Goal: Book appointment/travel/reservation

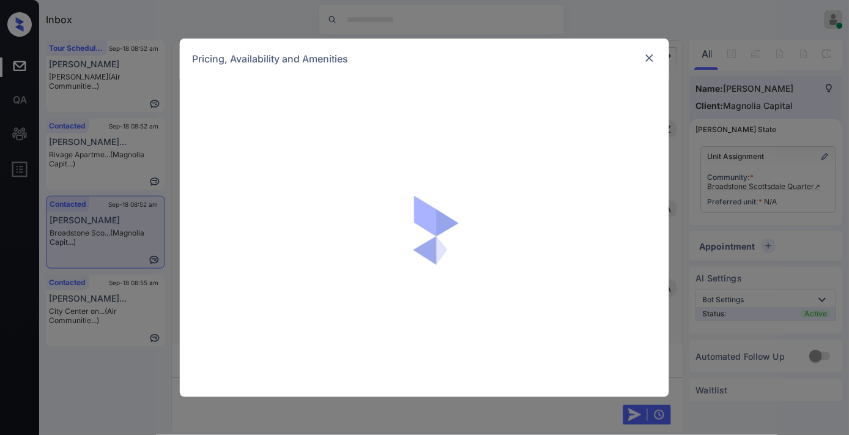
scroll to position [512, 0]
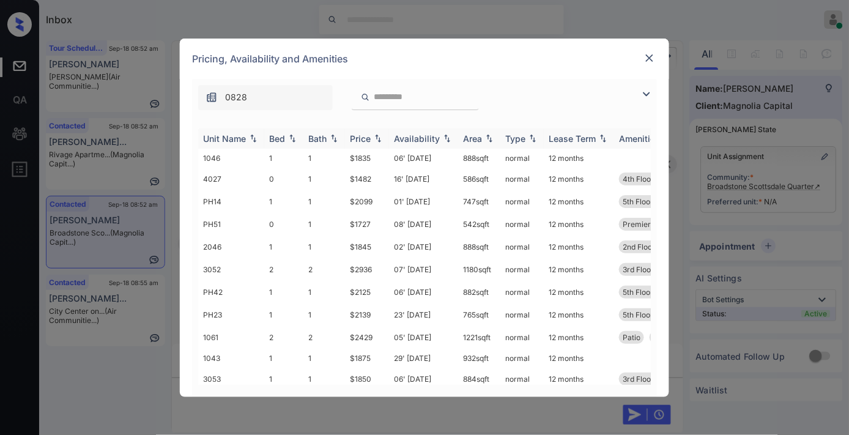
click at [369, 138] on div "Price" at bounding box center [360, 138] width 21 height 10
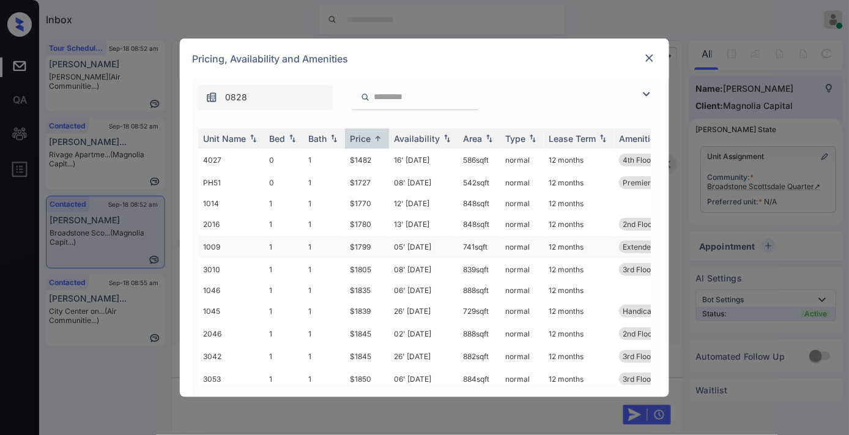
click at [257, 241] on td "1009" at bounding box center [231, 246] width 66 height 23
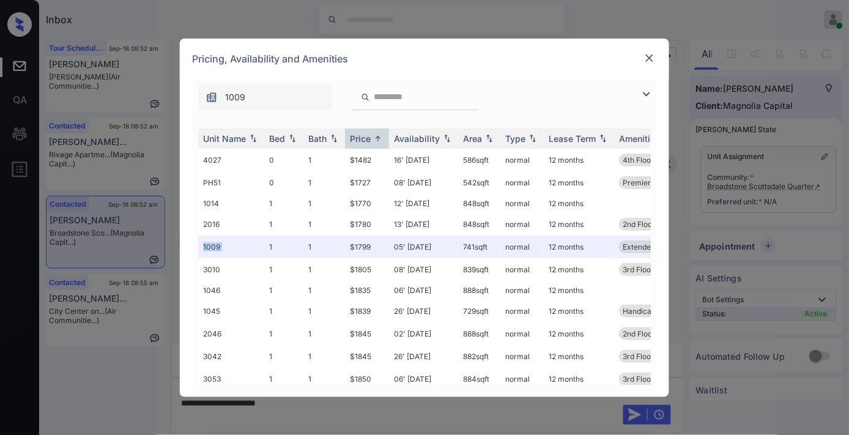
click at [646, 62] on img at bounding box center [649, 58] width 12 height 12
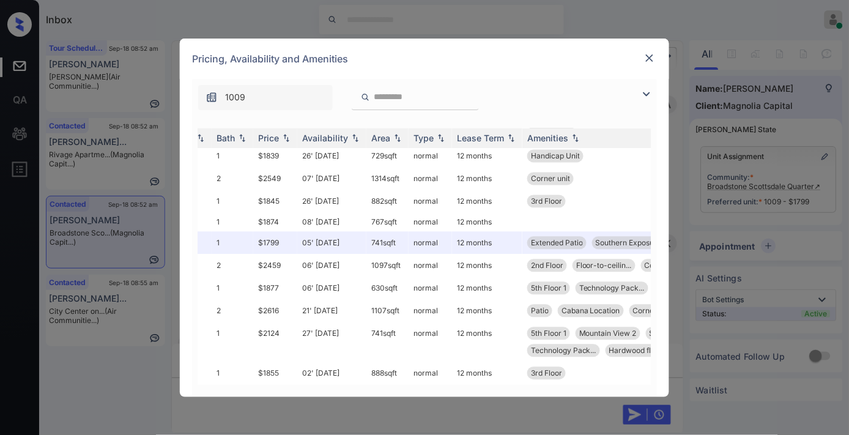
scroll to position [532, 27]
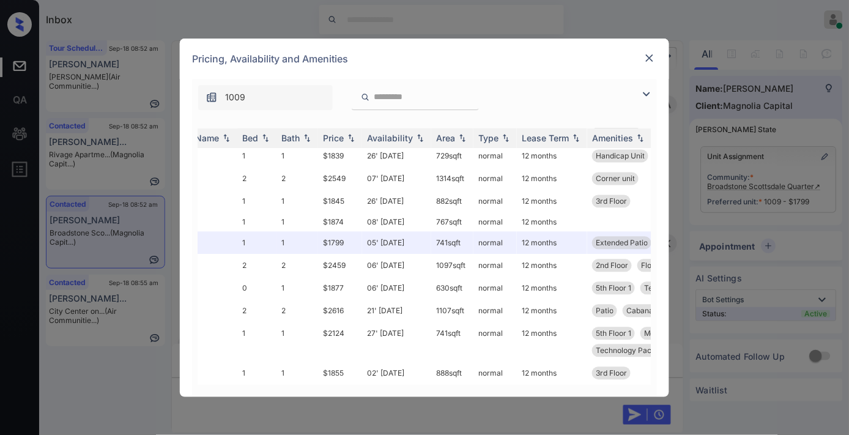
click at [654, 62] on img at bounding box center [649, 58] width 12 height 12
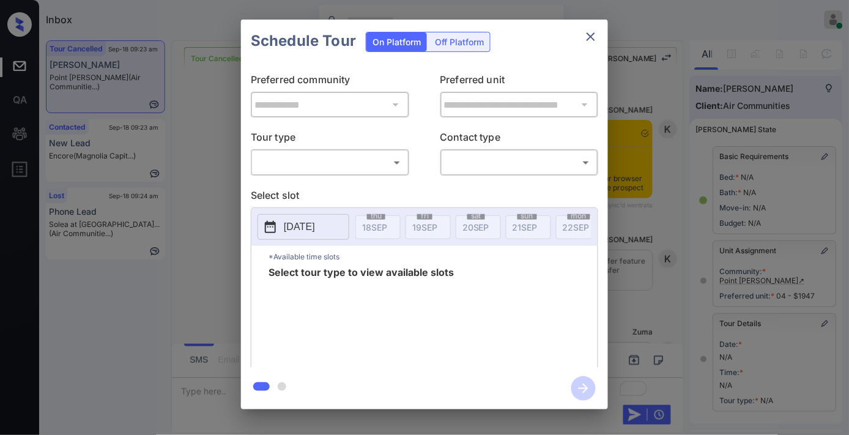
click at [374, 163] on body "Inbox Samantha Soliven Online Set yourself offline Set yourself on break Profil…" at bounding box center [424, 217] width 849 height 435
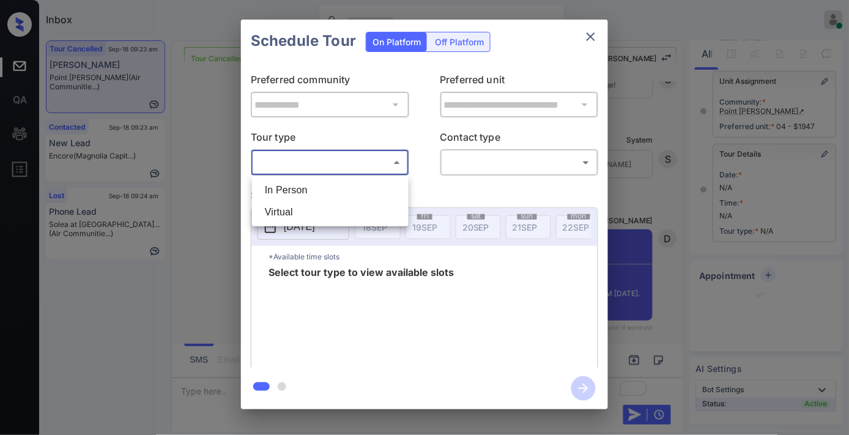
click at [353, 185] on li "In Person" at bounding box center [330, 190] width 150 height 22
type input "********"
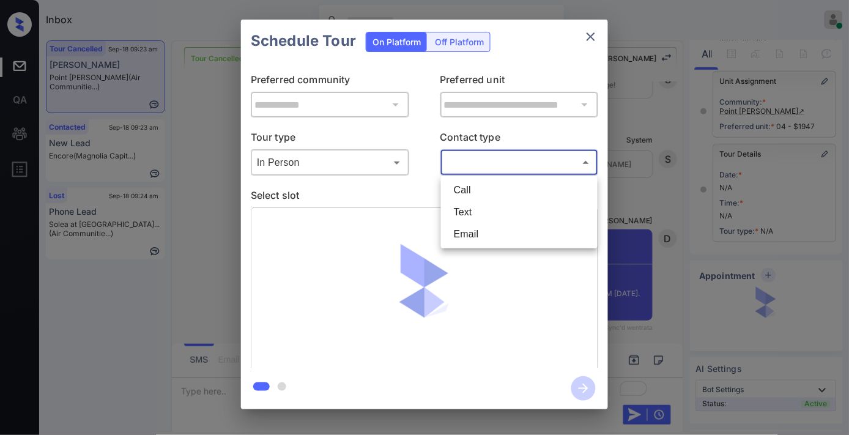
drag, startPoint x: 454, startPoint y: 164, endPoint x: 456, endPoint y: 205, distance: 41.0
click at [455, 164] on body "Inbox Samantha Soliven Online Set yourself offline Set yourself on break Profil…" at bounding box center [424, 217] width 849 height 435
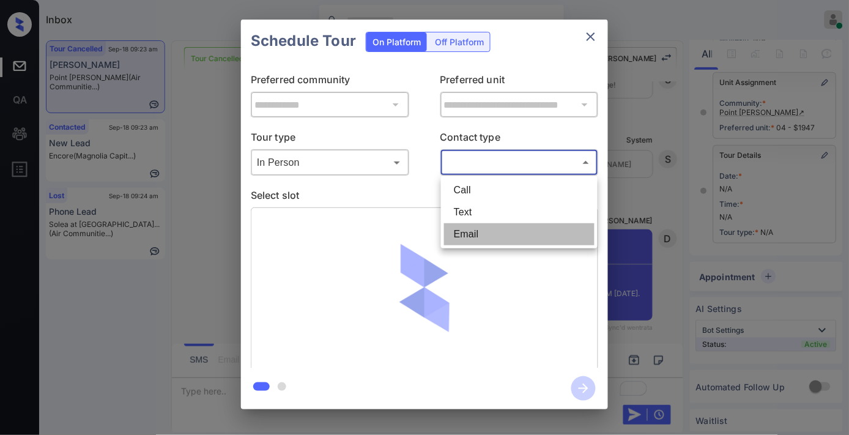
click at [455, 237] on li "Email" at bounding box center [519, 234] width 150 height 22
type input "*****"
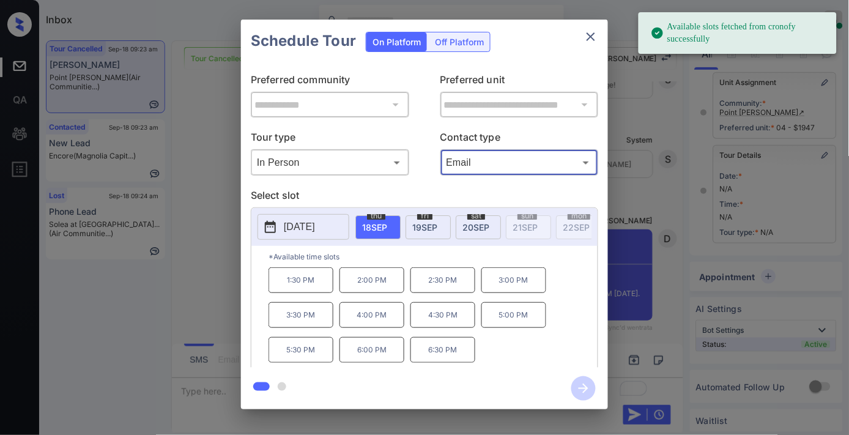
click at [306, 221] on p "2025-09-18" at bounding box center [299, 226] width 31 height 15
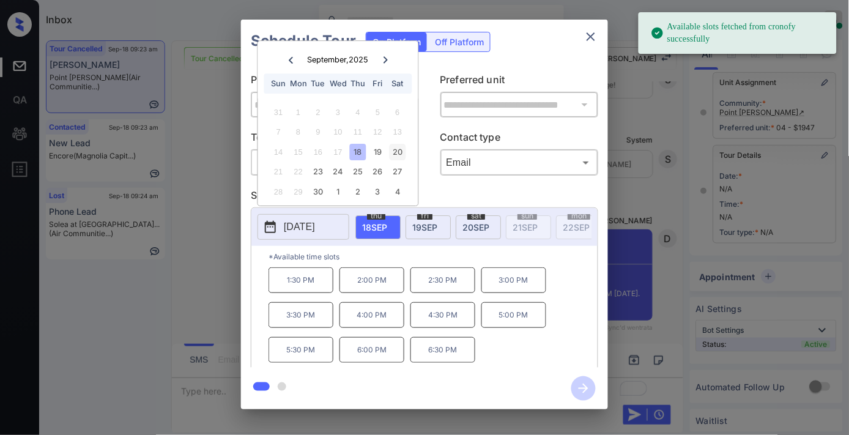
click at [394, 149] on div "20" at bounding box center [397, 152] width 17 height 17
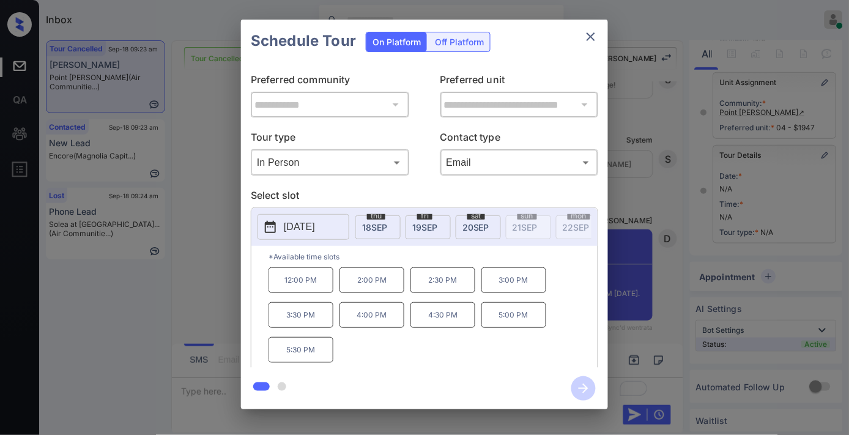
click at [288, 285] on p "12:00 PM" at bounding box center [300, 280] width 65 height 26
click at [578, 393] on icon "button" at bounding box center [583, 388] width 24 height 24
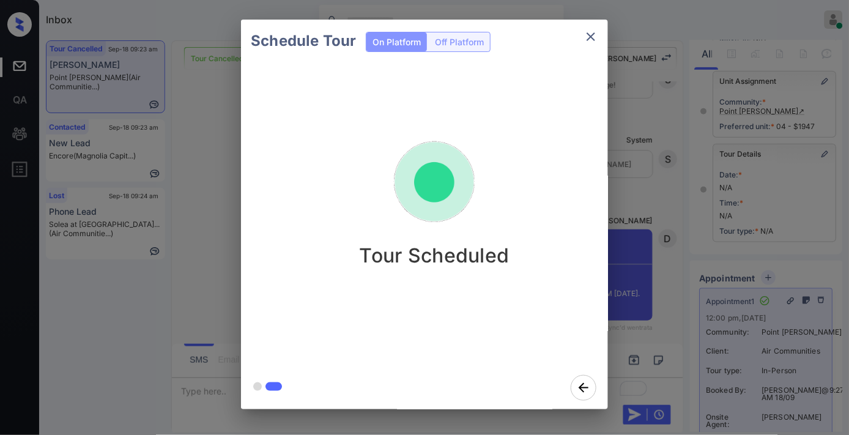
click at [595, 31] on icon "close" at bounding box center [590, 36] width 15 height 15
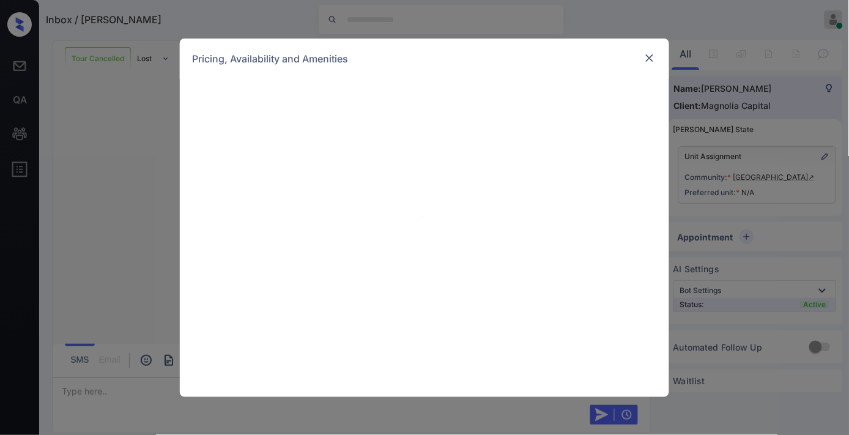
scroll to position [815, 0]
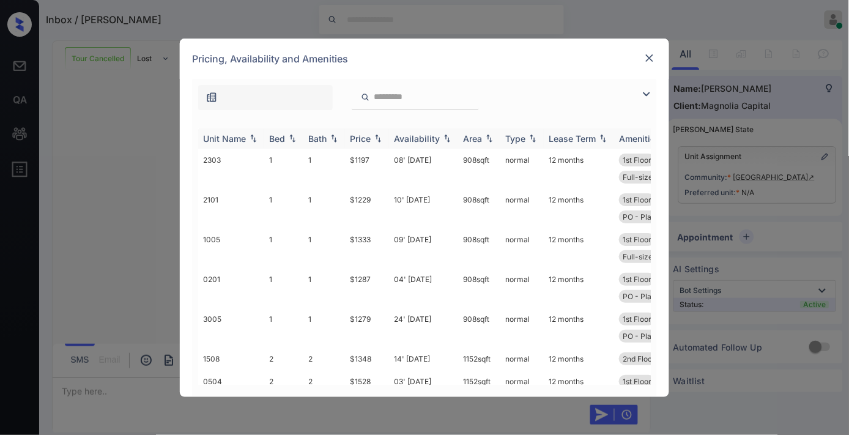
click at [370, 136] on div "Price" at bounding box center [360, 138] width 21 height 10
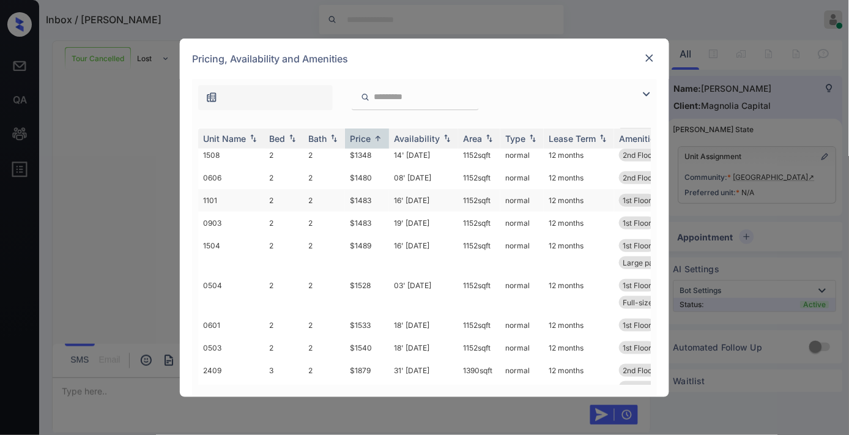
scroll to position [136, 0]
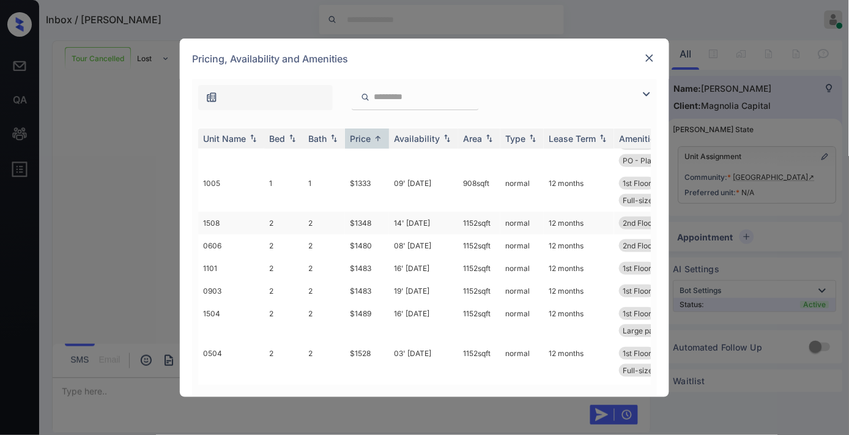
click at [370, 224] on td "$1348" at bounding box center [367, 223] width 44 height 23
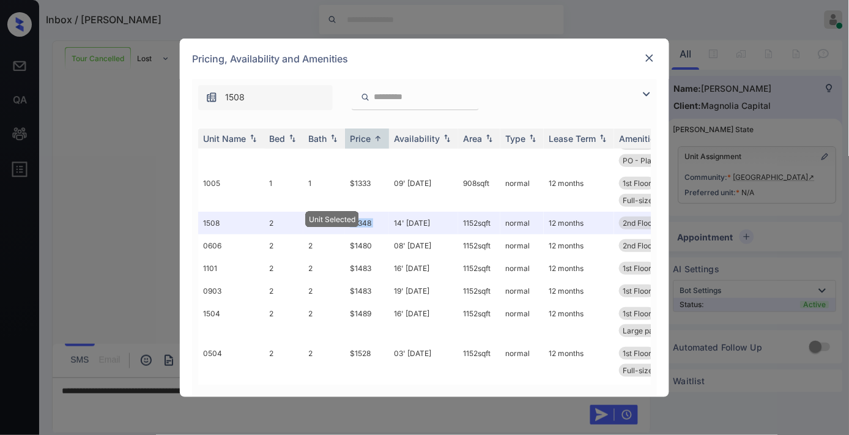
click at [655, 57] on img at bounding box center [649, 58] width 12 height 12
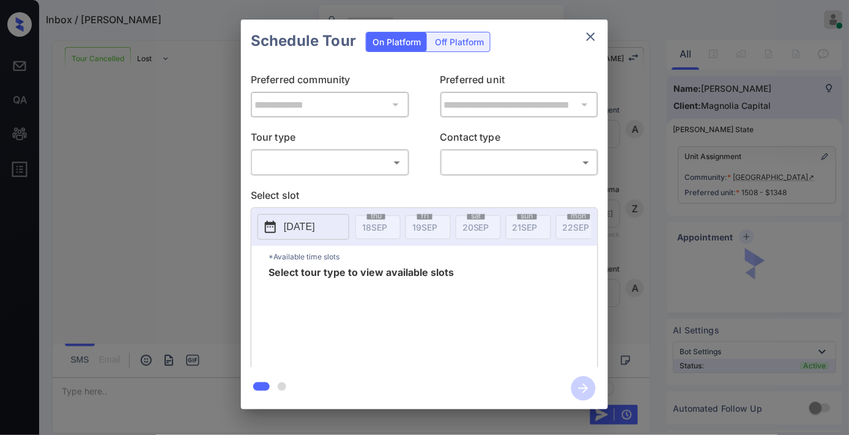
scroll to position [3772, 0]
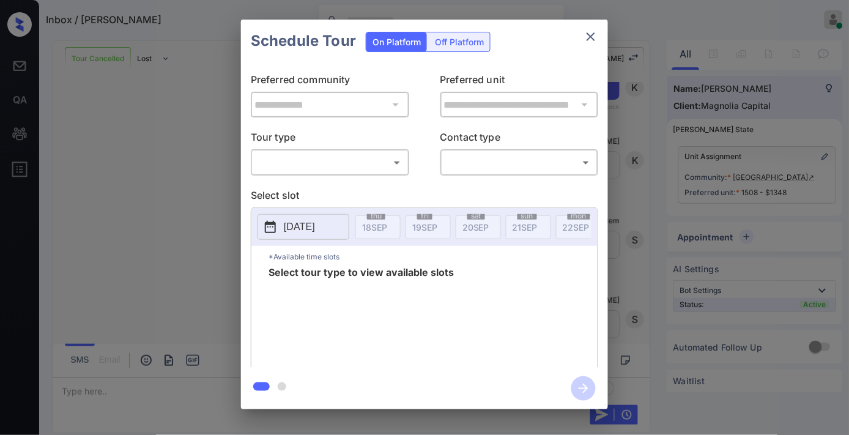
click at [323, 155] on body "Inbox / Ryanna Wilson Samantha Soliven Online Set yourself offline Set yourself…" at bounding box center [424, 217] width 849 height 435
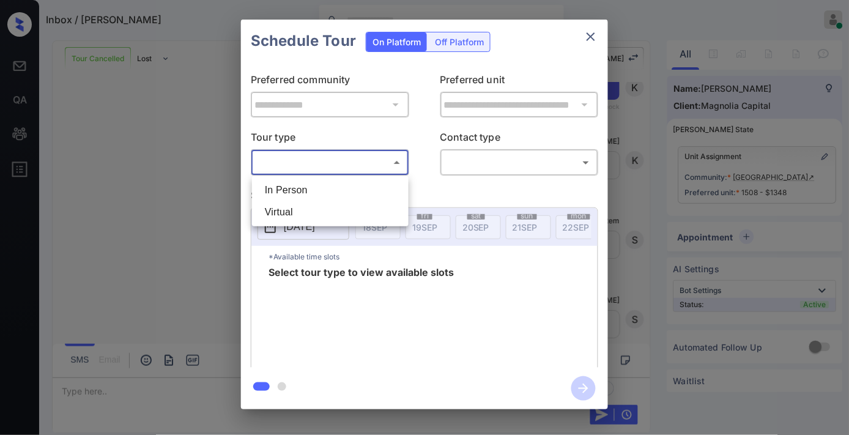
click at [322, 184] on li "In Person" at bounding box center [330, 190] width 150 height 22
type input "********"
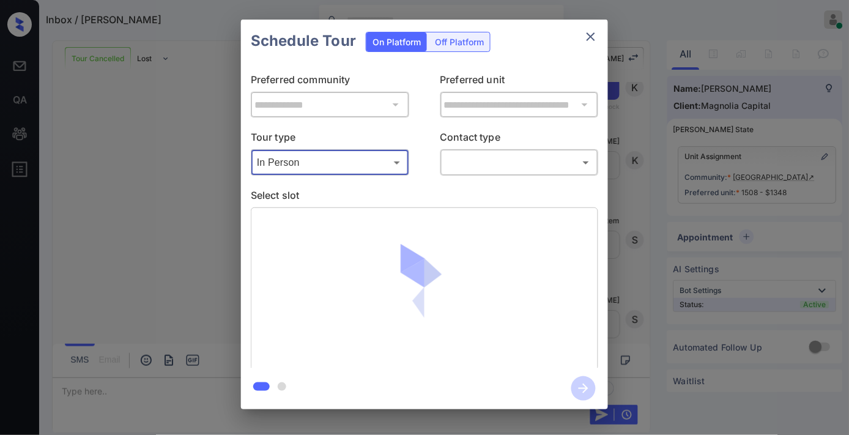
click at [463, 166] on body "Inbox / Ryanna Wilson Samantha Soliven Online Set yourself offline Set yourself…" at bounding box center [424, 217] width 849 height 435
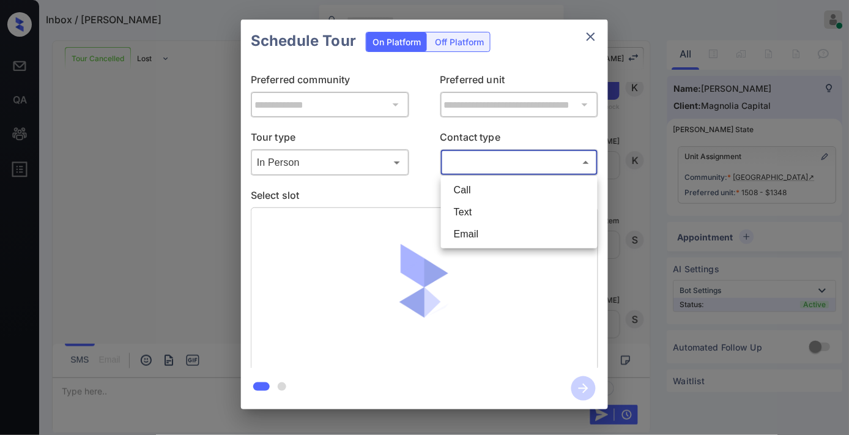
click at [469, 220] on li "Text" at bounding box center [519, 212] width 150 height 22
type input "****"
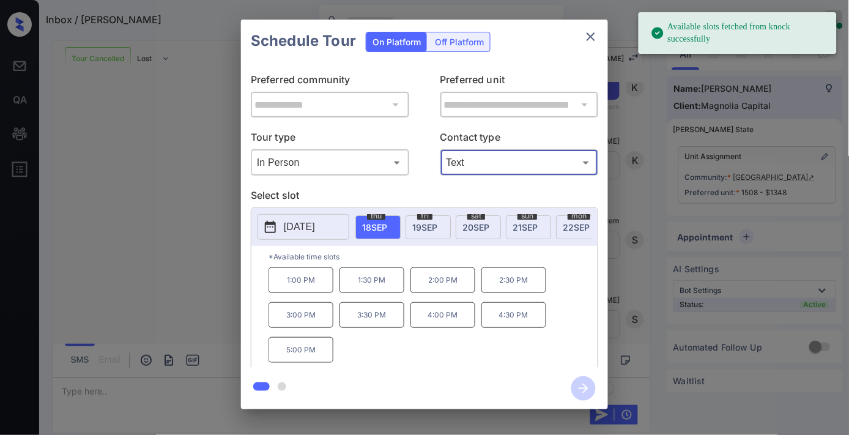
click at [442, 324] on p "4:00 PM" at bounding box center [442, 315] width 65 height 26
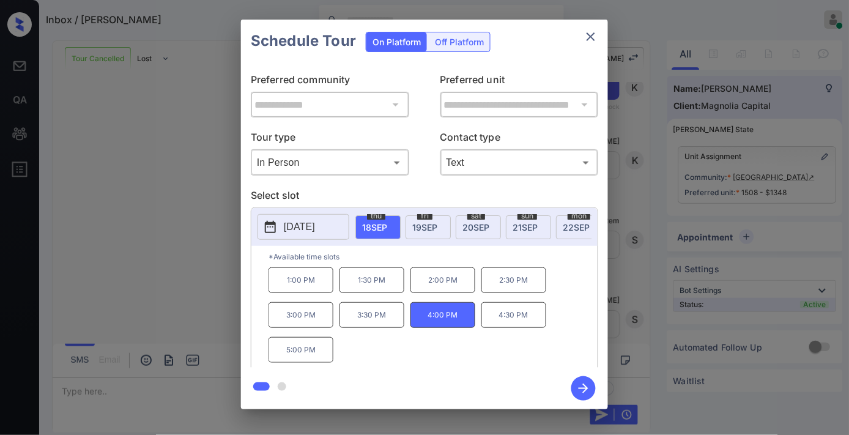
click at [583, 386] on icon "button" at bounding box center [583, 388] width 24 height 24
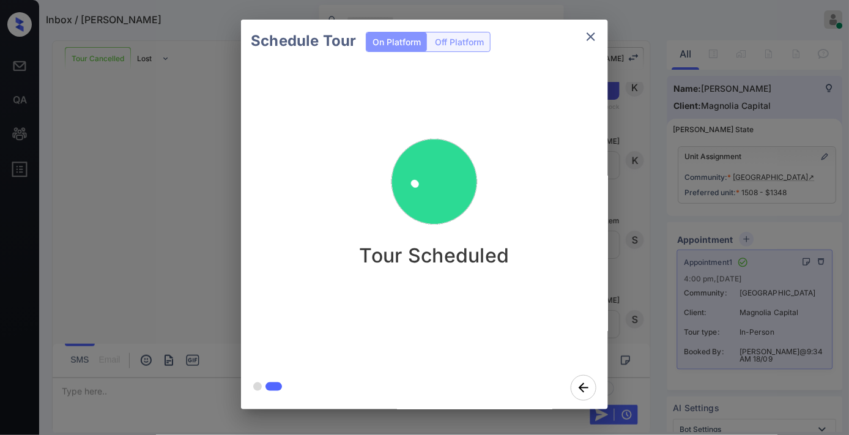
scroll to position [3933, 0]
click at [588, 34] on icon "close" at bounding box center [590, 36] width 9 height 9
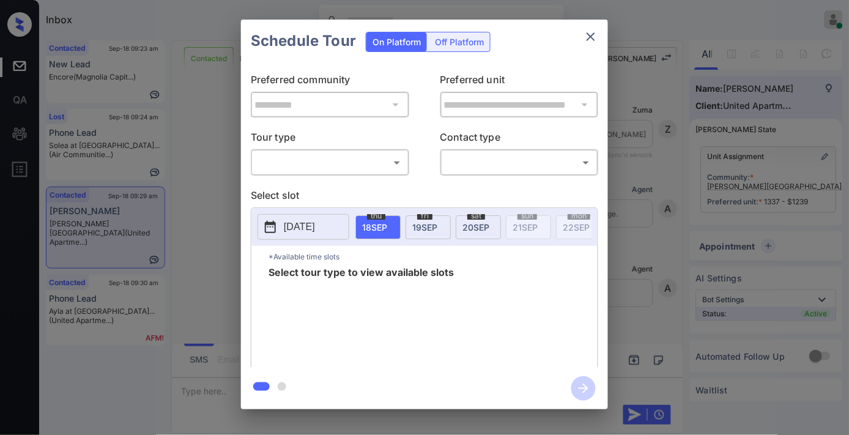
click at [367, 166] on body "Inbox [PERSON_NAME] Online Set yourself offline Set yourself on break Profile S…" at bounding box center [424, 217] width 849 height 435
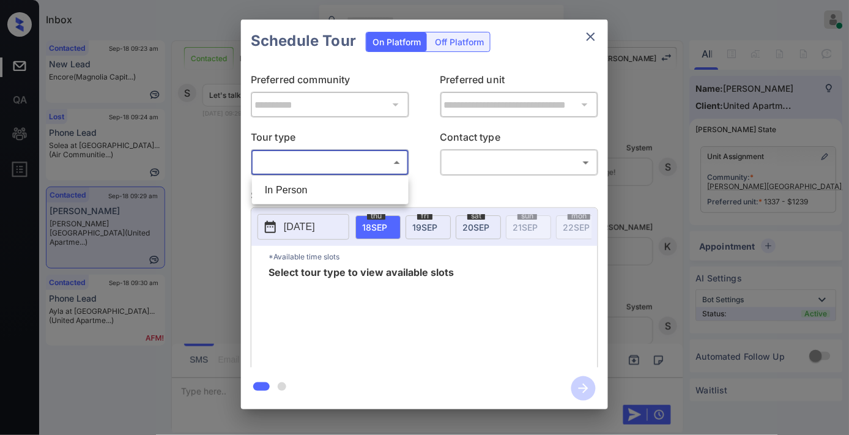
click at [359, 187] on li "In Person" at bounding box center [330, 190] width 150 height 22
type input "********"
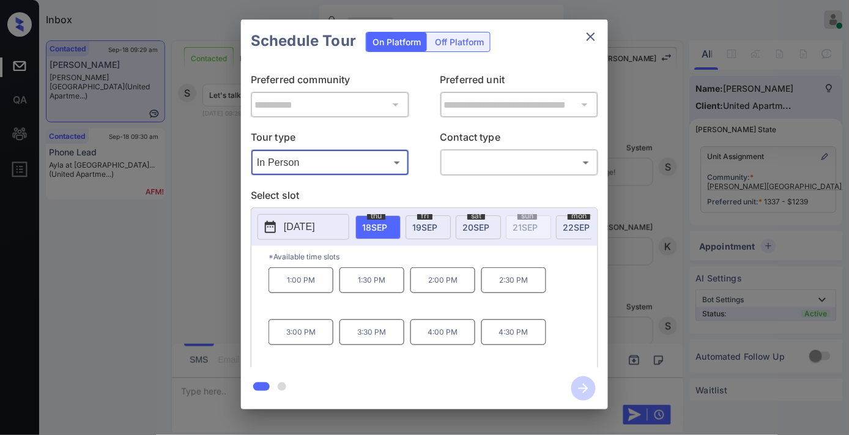
click at [480, 229] on span "20 SEP" at bounding box center [475, 227] width 27 height 10
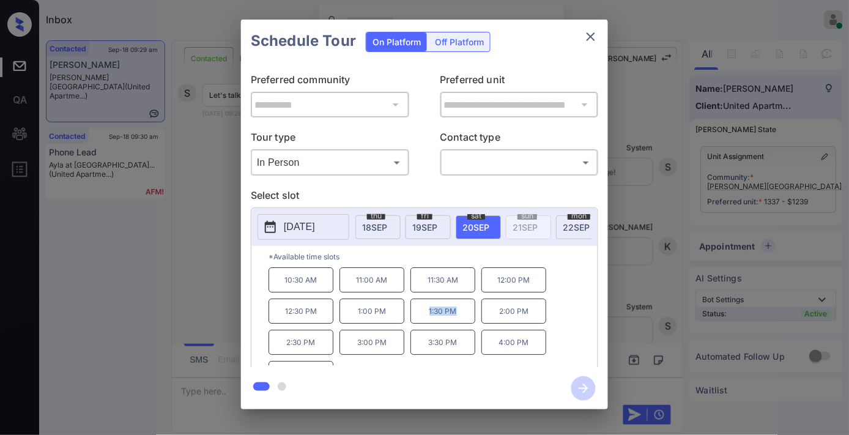
drag, startPoint x: 463, startPoint y: 320, endPoint x: 425, endPoint y: 320, distance: 37.3
click at [425, 320] on p "1:30 PM" at bounding box center [442, 310] width 65 height 25
copy p "1:30 PM"
click at [595, 35] on icon "close" at bounding box center [590, 36] width 15 height 15
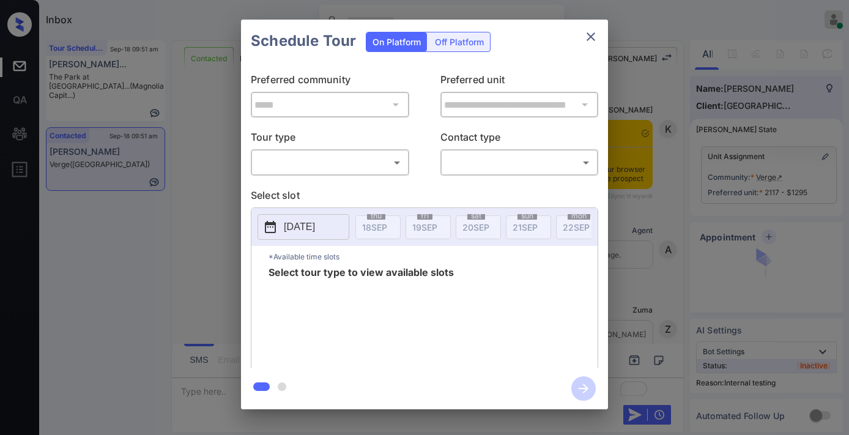
click at [364, 156] on body "Inbox [PERSON_NAME] Online Set yourself offline Set yourself on break Profile S…" at bounding box center [424, 217] width 849 height 435
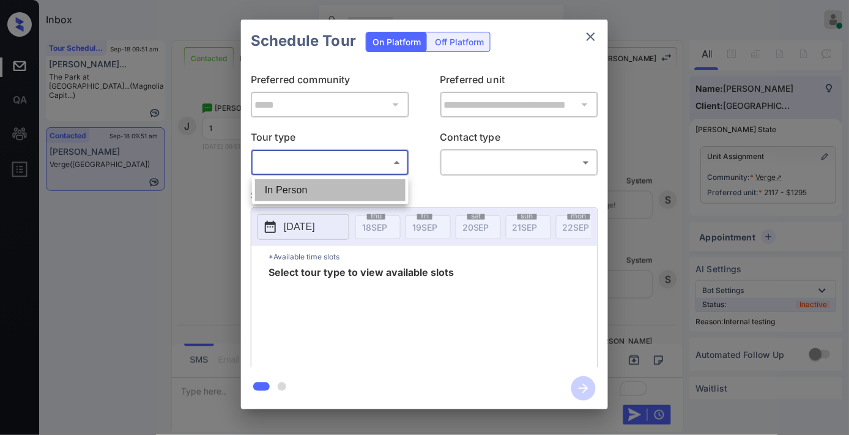
click at [344, 185] on li "In Person" at bounding box center [330, 190] width 150 height 22
type input "********"
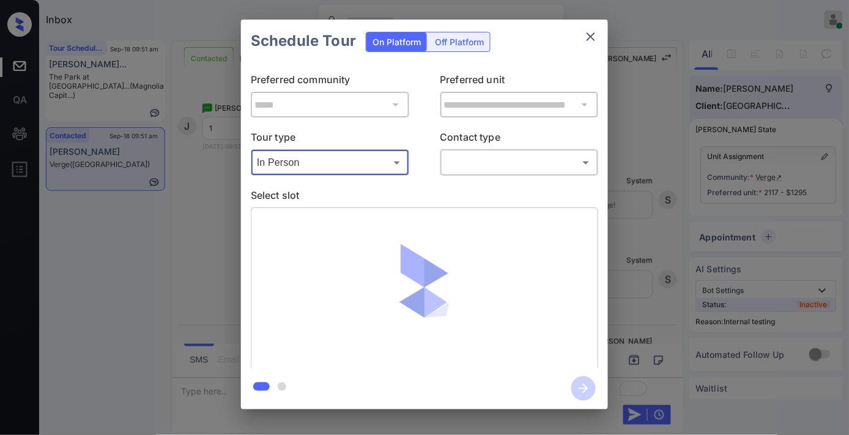
click at [468, 164] on body "Inbox [PERSON_NAME] Online Set yourself offline Set yourself on break Profile S…" at bounding box center [424, 217] width 849 height 435
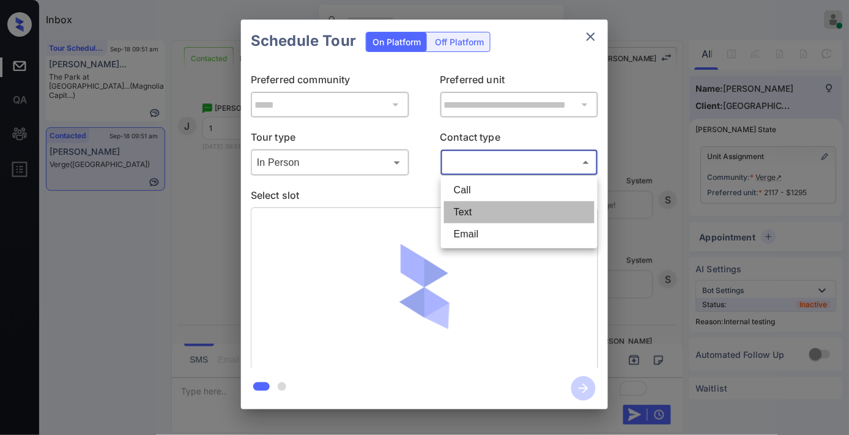
click at [476, 210] on li "Text" at bounding box center [519, 212] width 150 height 22
type input "****"
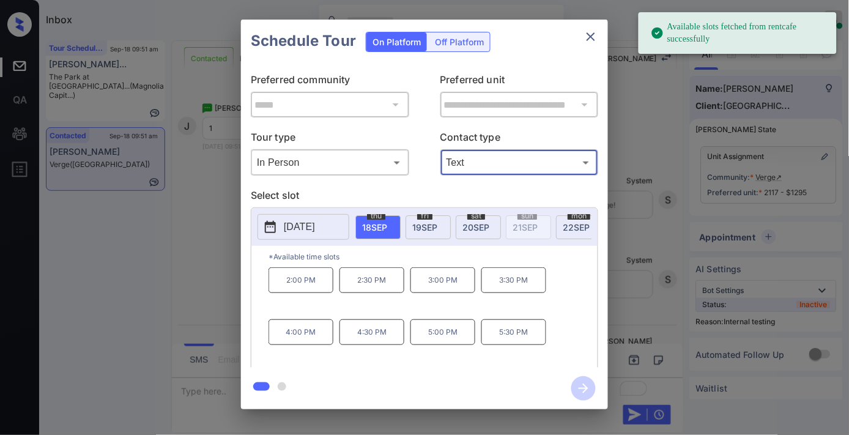
click at [575, 224] on span "22 SEP" at bounding box center [575, 227] width 27 height 10
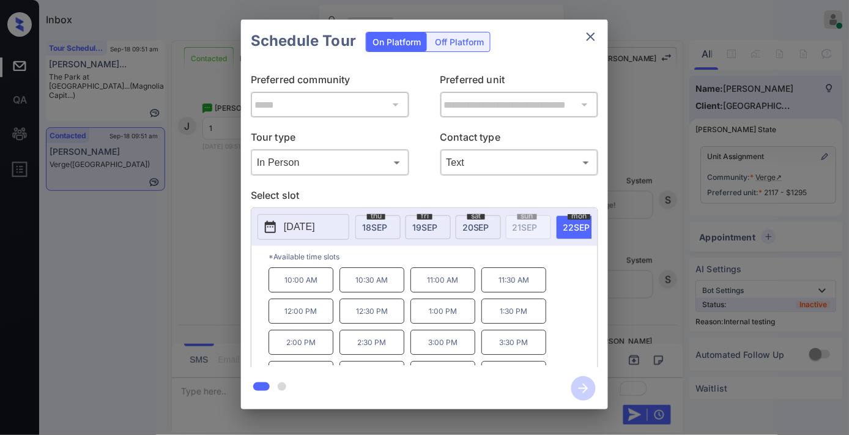
click at [451, 315] on p "1:00 PM" at bounding box center [442, 310] width 65 height 25
click at [587, 395] on icon "button" at bounding box center [583, 388] width 24 height 24
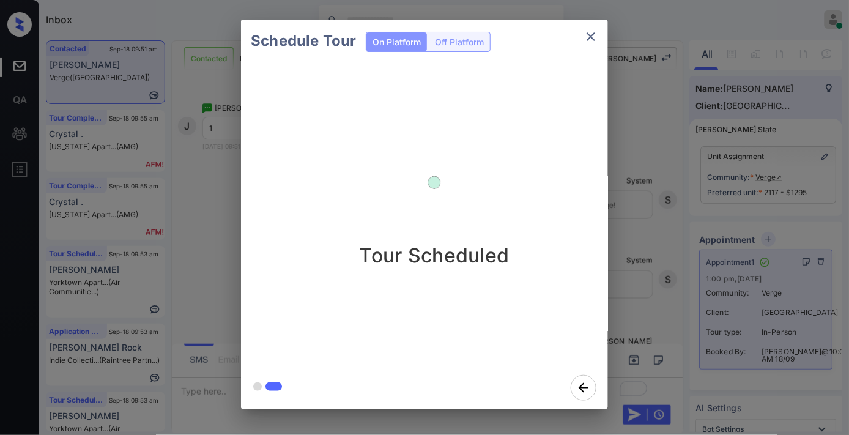
click at [594, 32] on icon "close" at bounding box center [590, 36] width 9 height 9
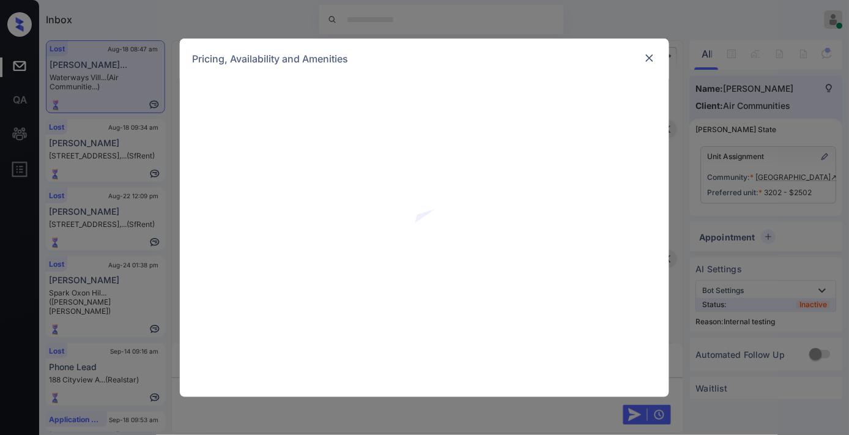
scroll to position [13984, 0]
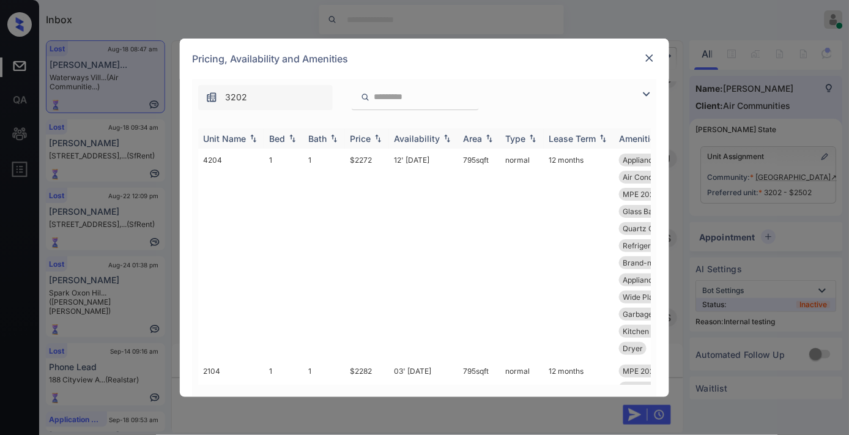
click at [375, 138] on img at bounding box center [378, 138] width 12 height 9
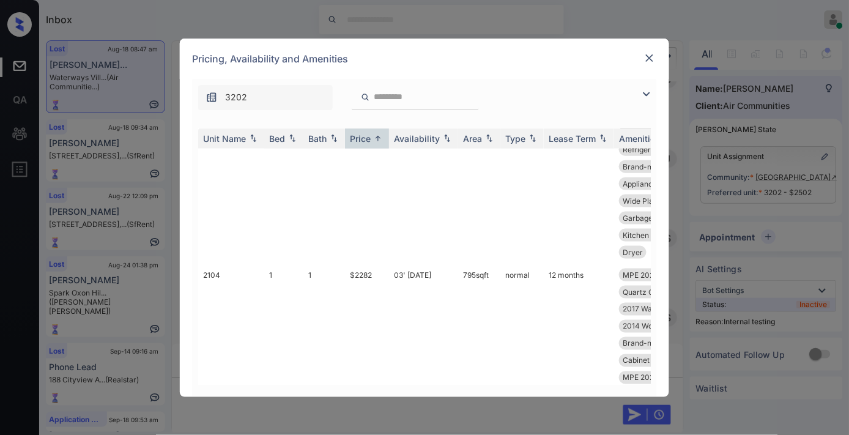
scroll to position [646, 0]
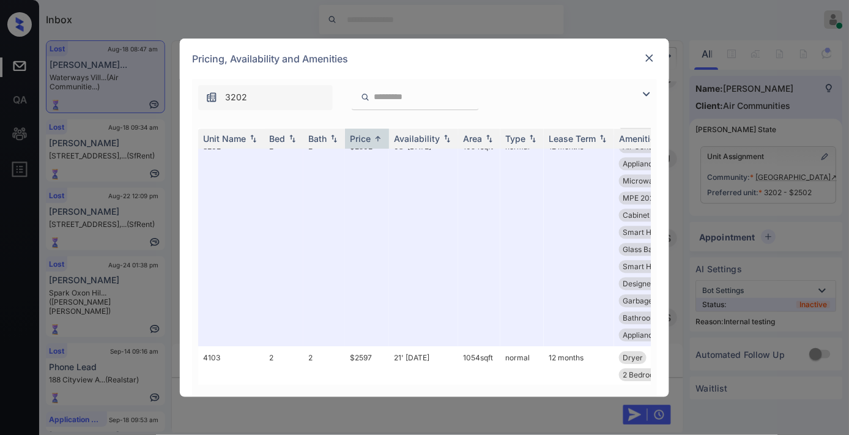
click at [641, 61] on div "Pricing, Availability and Amenities" at bounding box center [424, 59] width 489 height 40
click at [650, 60] on img at bounding box center [649, 58] width 12 height 12
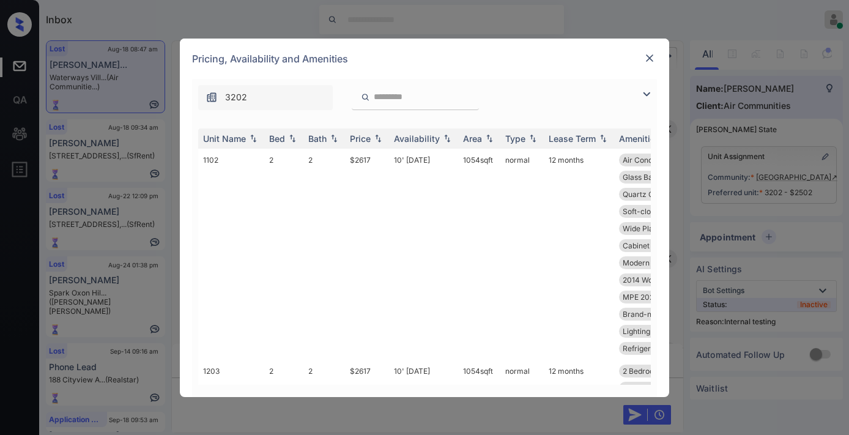
click at [361, 139] on div "Price" at bounding box center [360, 138] width 21 height 10
click at [652, 93] on img at bounding box center [646, 94] width 15 height 15
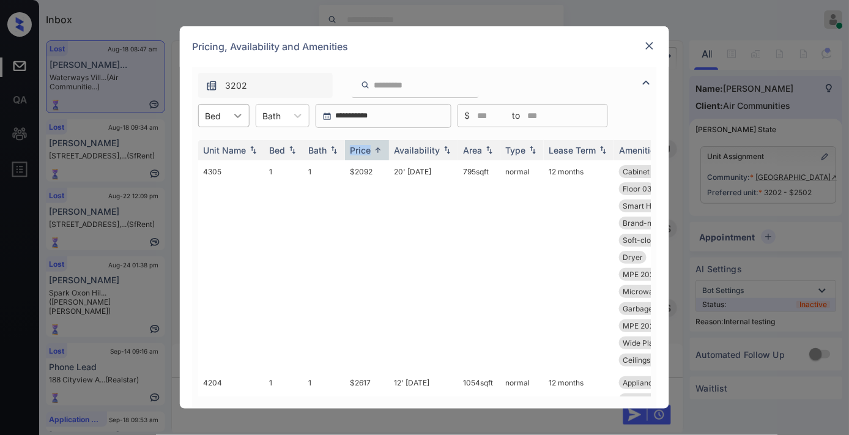
click at [233, 117] on icon at bounding box center [238, 115] width 12 height 12
click at [231, 150] on div "1" at bounding box center [223, 145] width 51 height 22
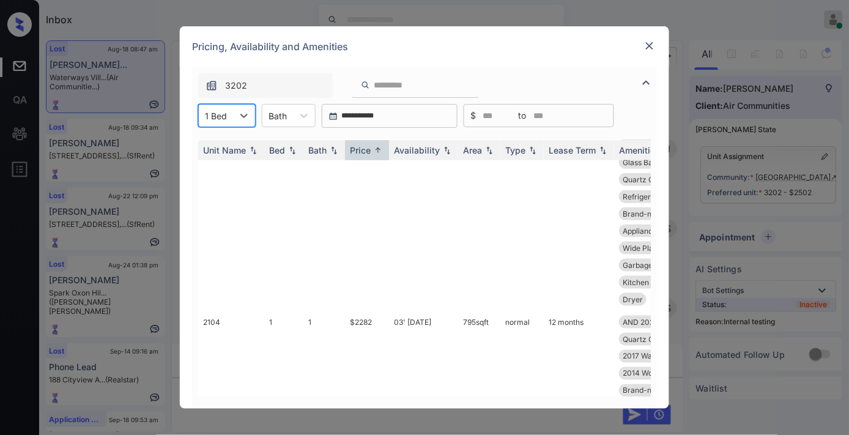
scroll to position [406, 0]
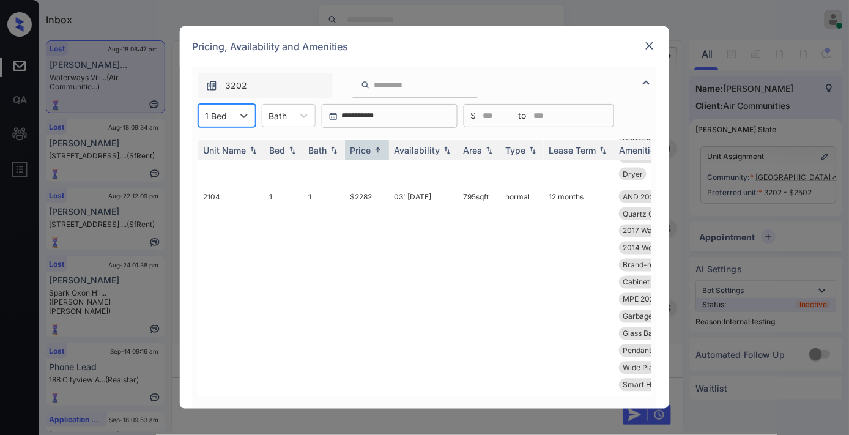
click at [649, 47] on img at bounding box center [649, 46] width 12 height 12
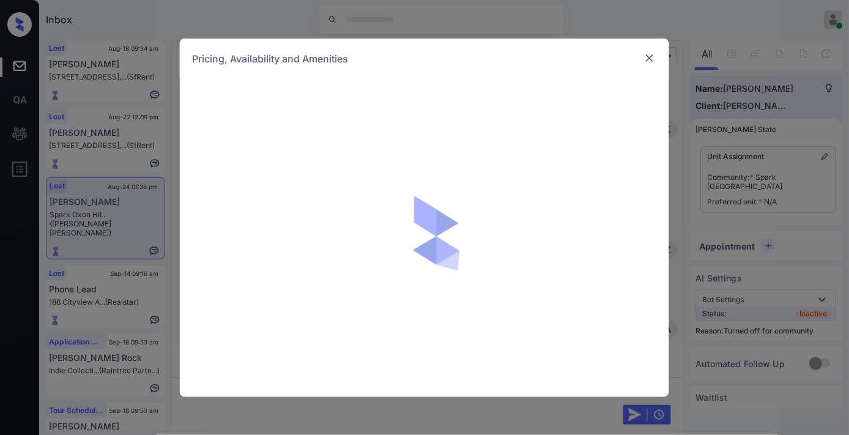
scroll to position [2140, 0]
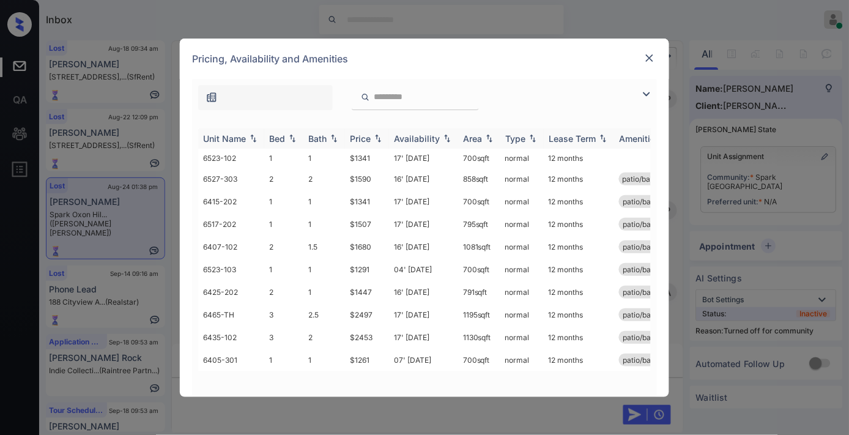
click at [361, 137] on div "Price" at bounding box center [360, 138] width 21 height 10
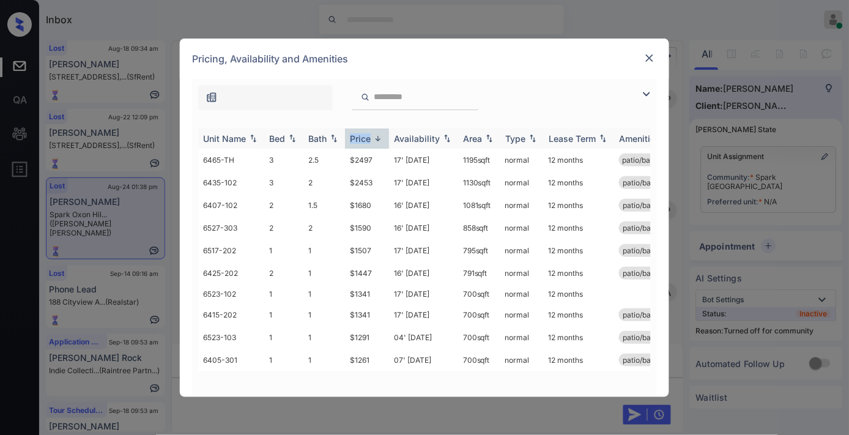
click at [361, 137] on div "Price" at bounding box center [360, 138] width 21 height 10
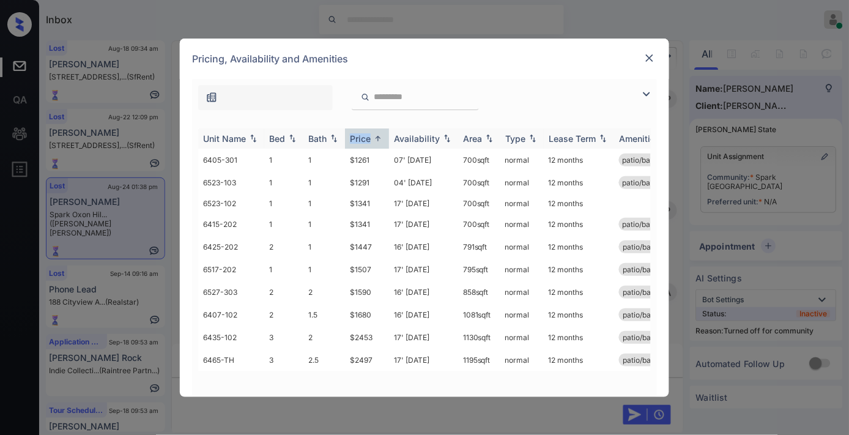
click at [286, 136] on img at bounding box center [292, 138] width 12 height 9
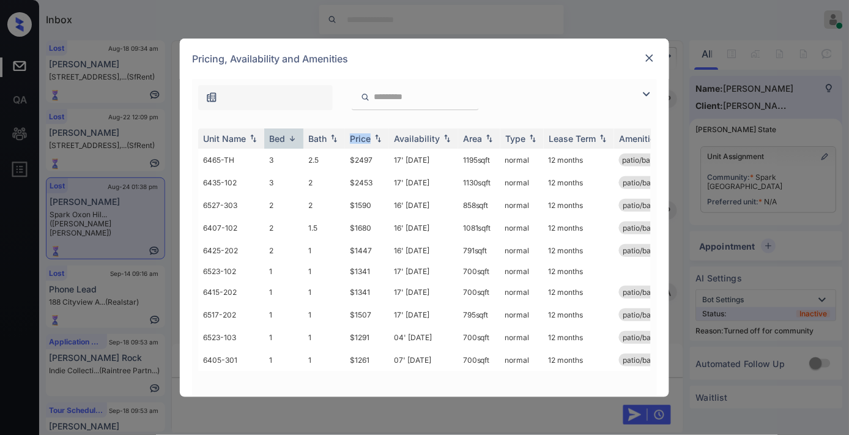
click at [651, 59] on img at bounding box center [649, 58] width 12 height 12
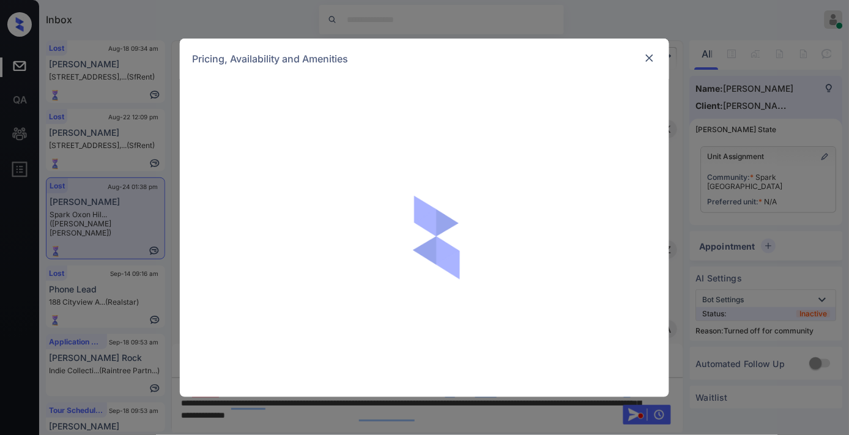
scroll to position [1834, 0]
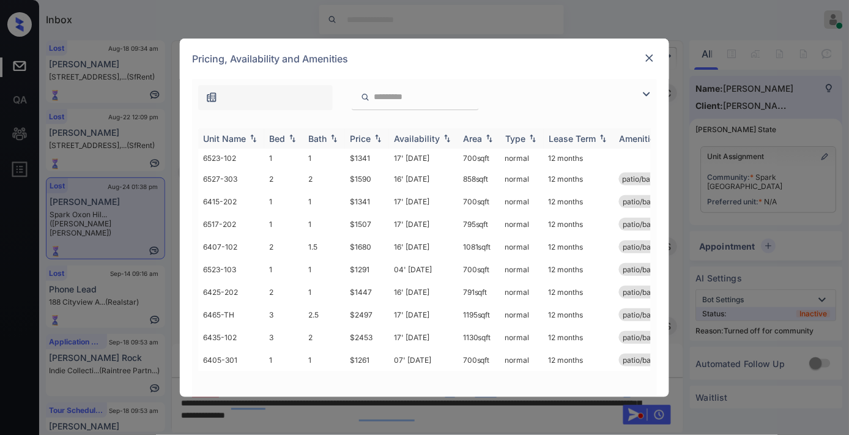
click at [284, 135] on div "Bed" at bounding box center [277, 138] width 16 height 10
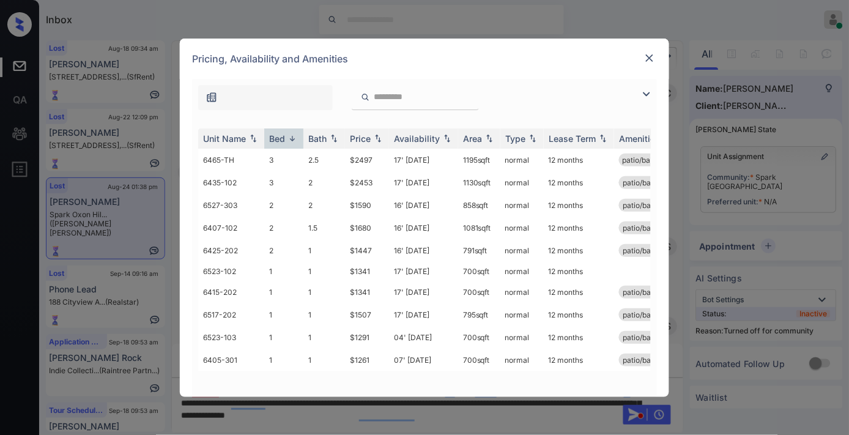
click at [644, 56] on img at bounding box center [649, 58] width 12 height 12
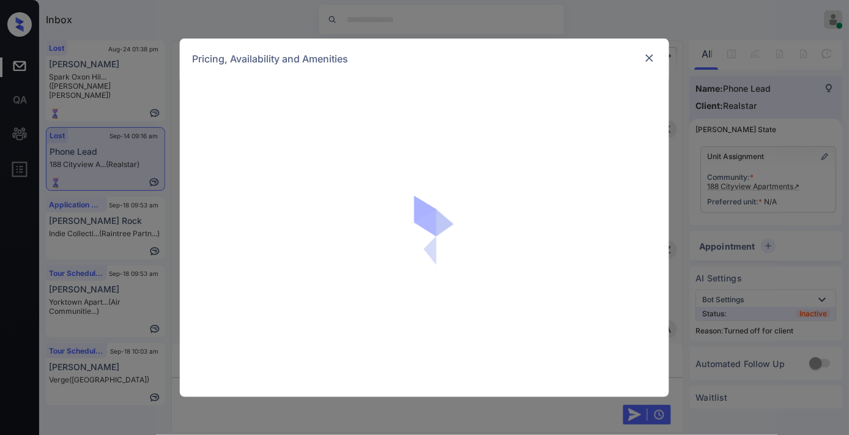
scroll to position [9231, 0]
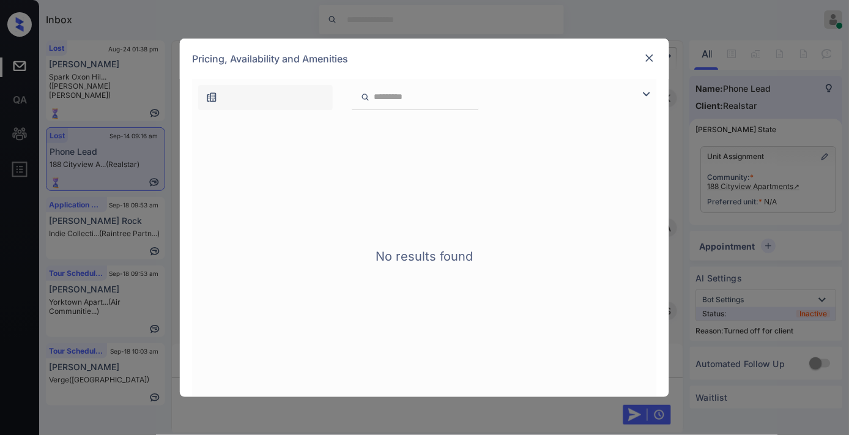
click at [648, 56] on img at bounding box center [649, 58] width 12 height 12
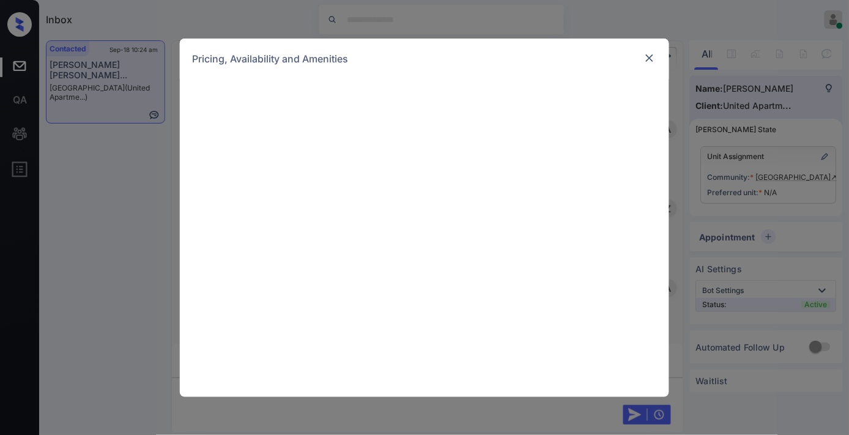
scroll to position [1577, 0]
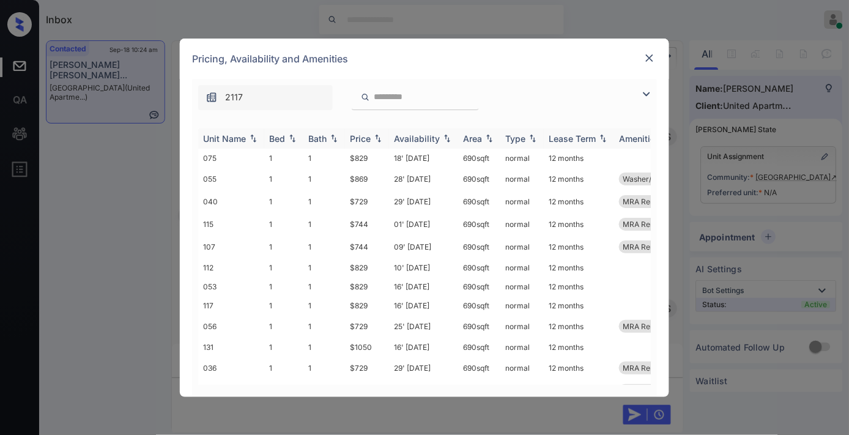
click at [377, 139] on img at bounding box center [378, 138] width 12 height 9
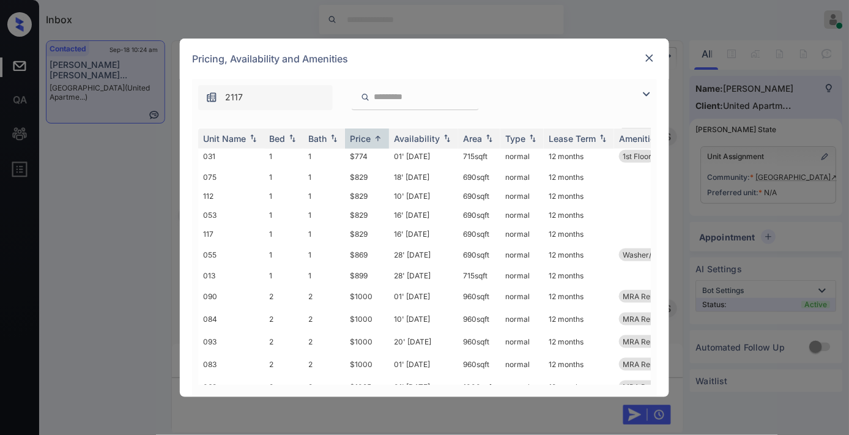
scroll to position [0, 0]
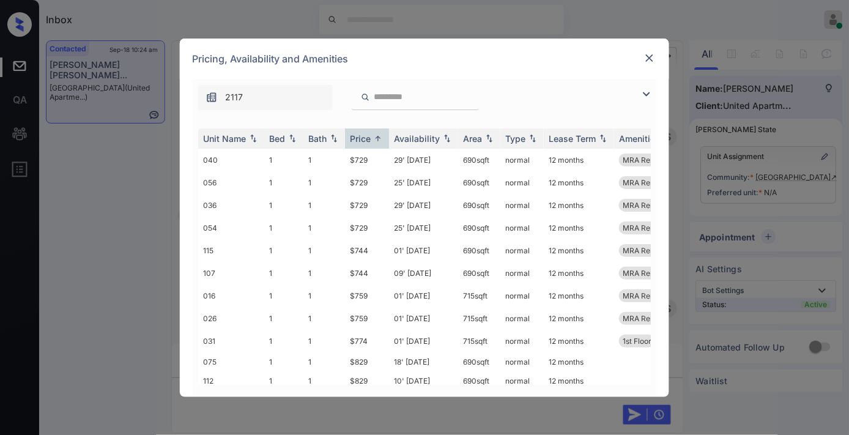
click at [646, 63] on img at bounding box center [649, 58] width 12 height 12
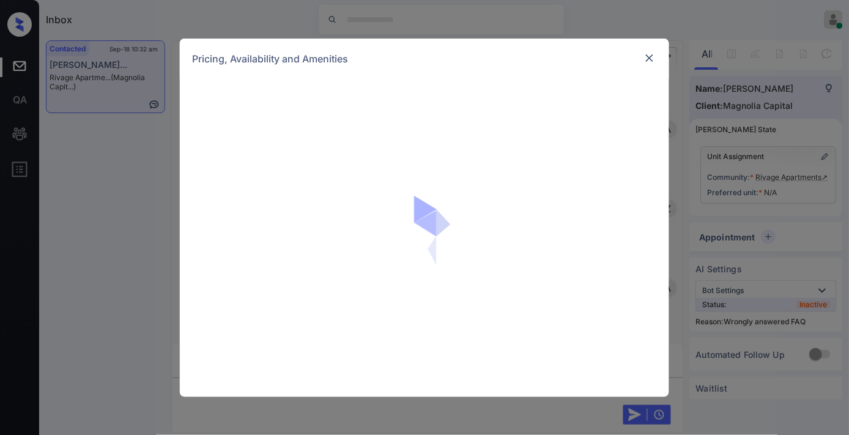
scroll to position [3707, 0]
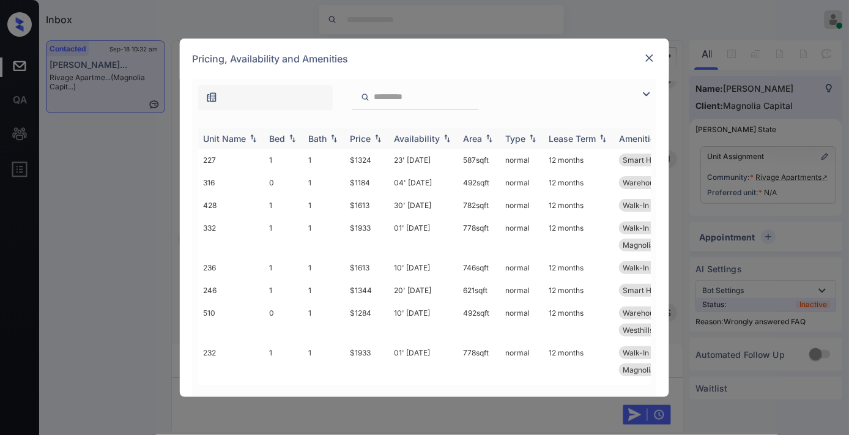
click at [373, 138] on img at bounding box center [378, 138] width 12 height 9
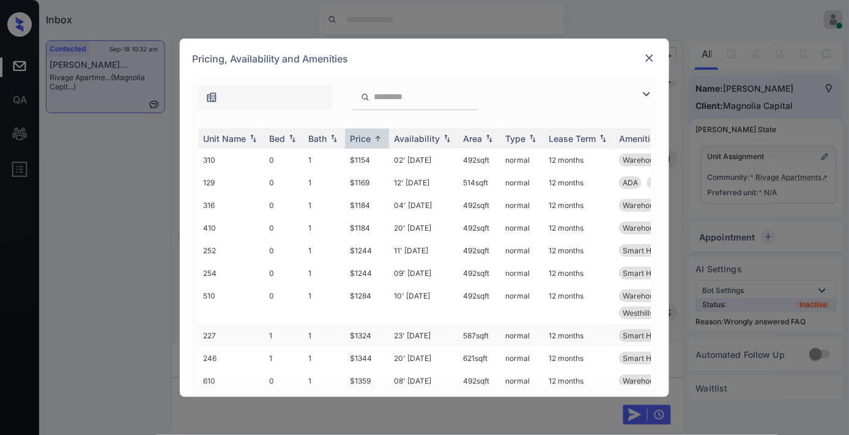
click at [388, 336] on td "$1324" at bounding box center [367, 335] width 44 height 23
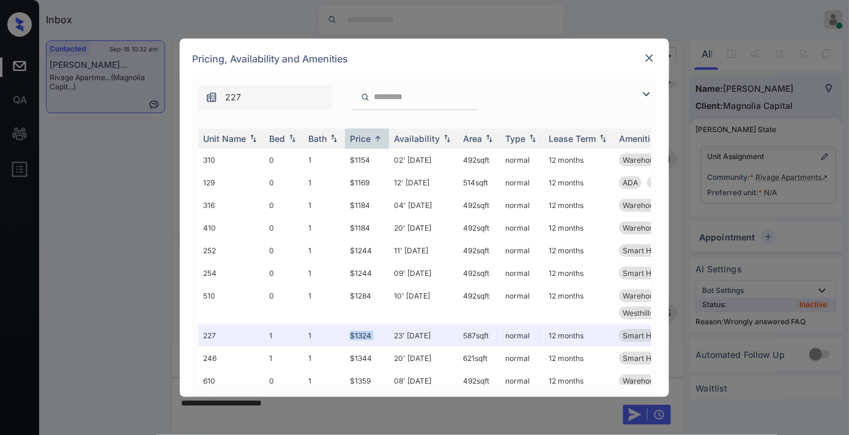
click at [651, 57] on img at bounding box center [649, 58] width 12 height 12
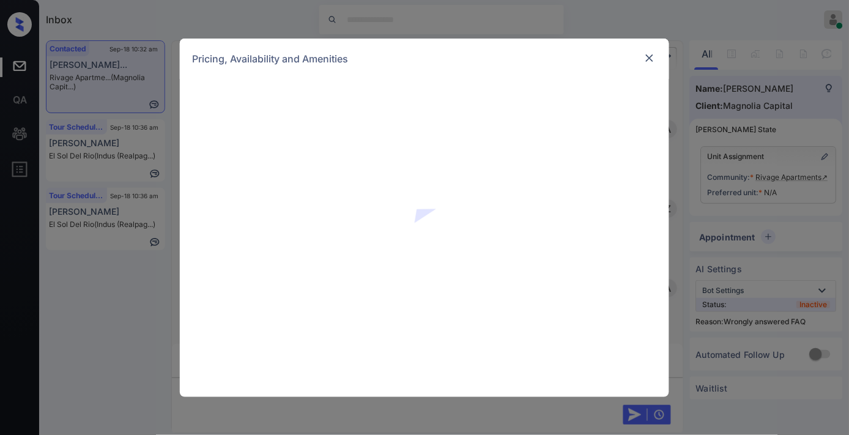
scroll to position [3707, 0]
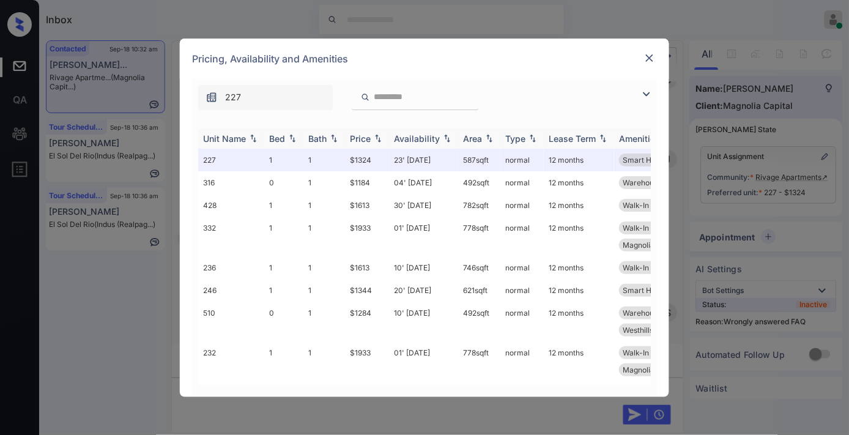
click at [373, 137] on img at bounding box center [378, 138] width 12 height 9
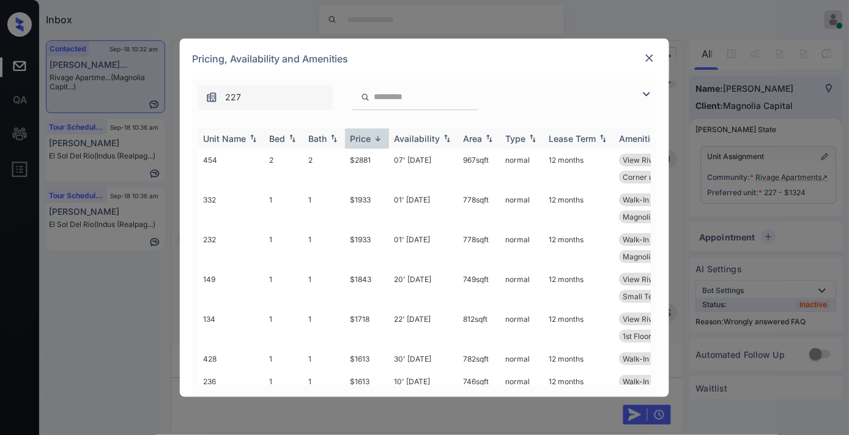
click at [375, 141] on img at bounding box center [378, 138] width 12 height 9
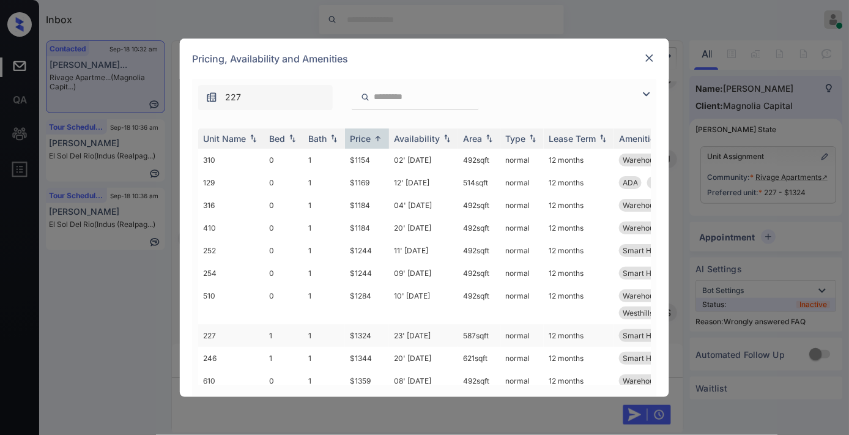
drag, startPoint x: 374, startPoint y: 335, endPoint x: 350, endPoint y: 329, distance: 24.0
click at [350, 334] on td "$1324" at bounding box center [367, 335] width 44 height 23
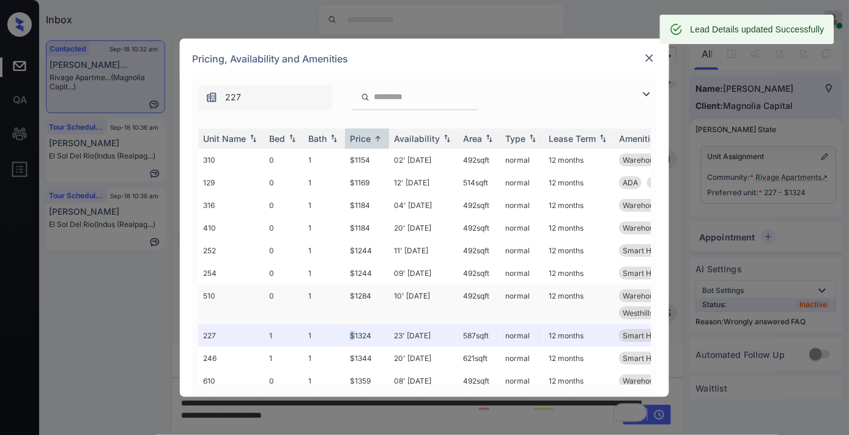
scroll to position [68, 0]
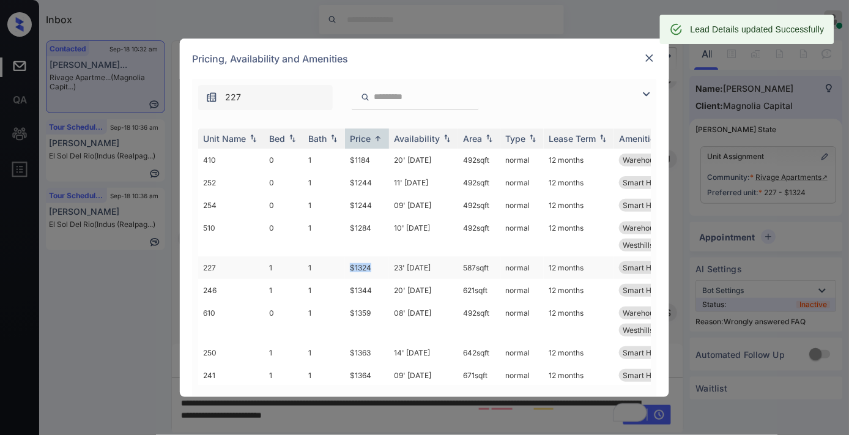
drag, startPoint x: 358, startPoint y: 265, endPoint x: 350, endPoint y: 262, distance: 7.9
click at [350, 262] on td "$1324" at bounding box center [367, 267] width 44 height 23
copy td "$1324"
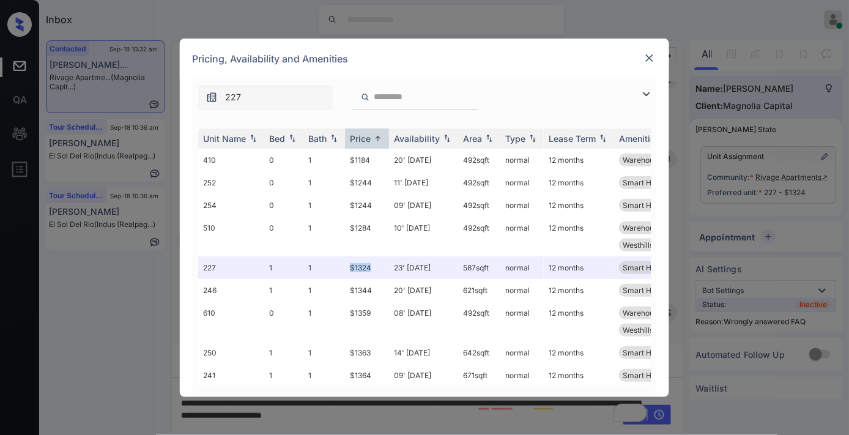
click at [652, 57] on img at bounding box center [649, 58] width 12 height 12
